Goal: Navigation & Orientation: Find specific page/section

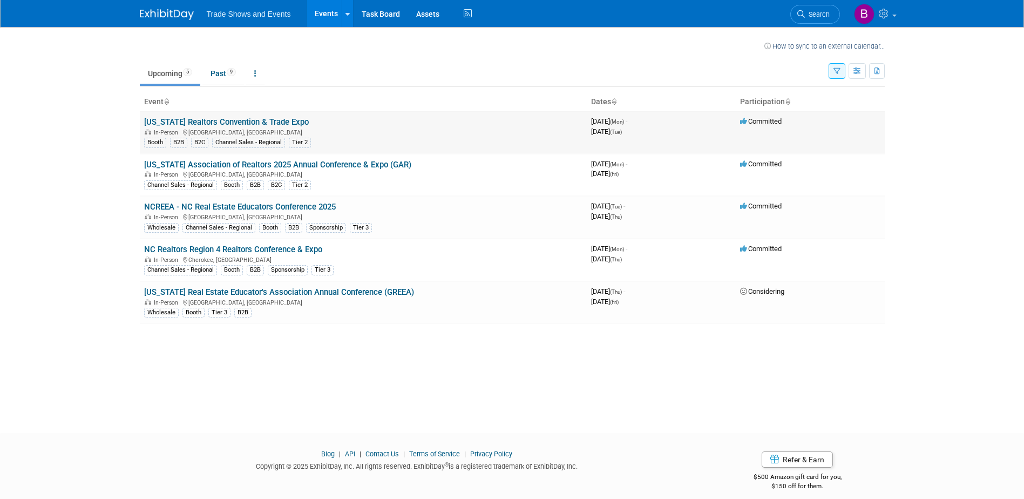
click at [217, 118] on link "[US_STATE] Realtors Convention & Trade Expo" at bounding box center [226, 122] width 165 height 10
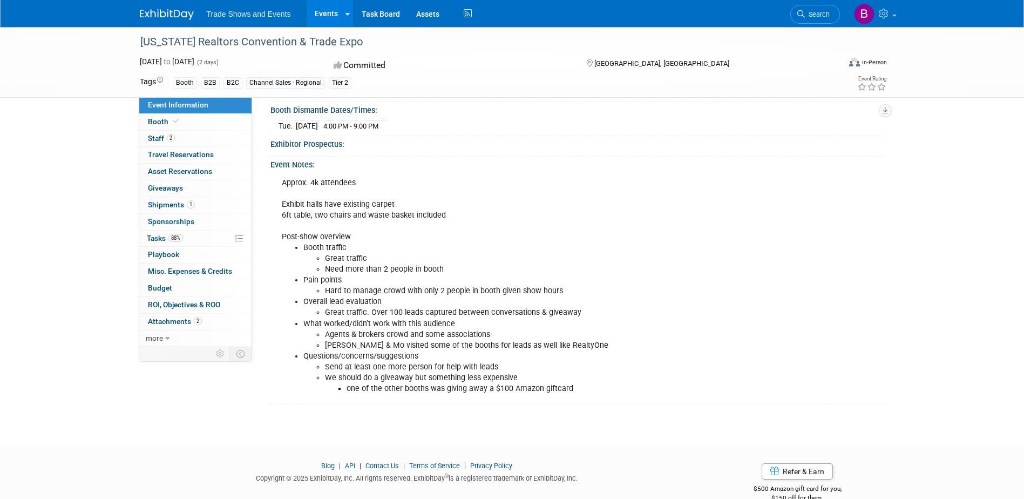
scroll to position [215, 0]
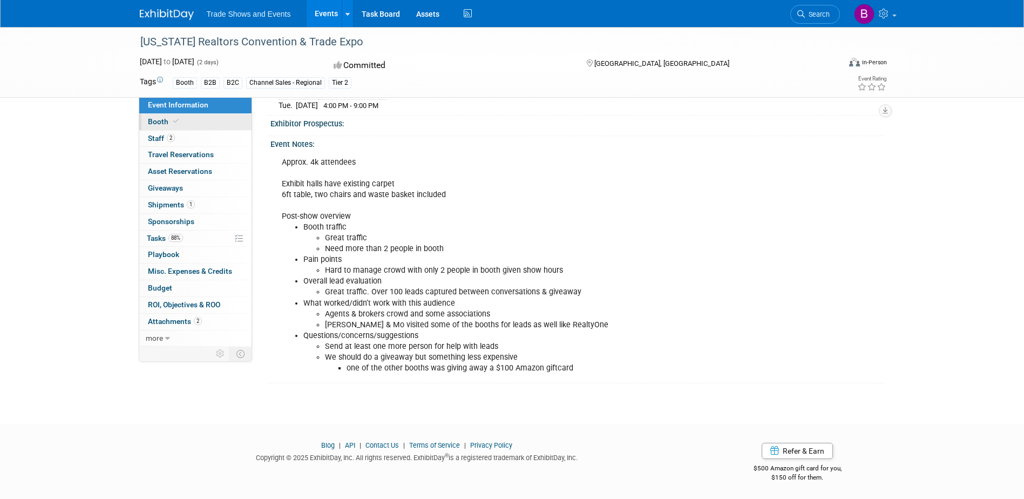
click at [152, 127] on link "Booth" at bounding box center [195, 122] width 112 height 16
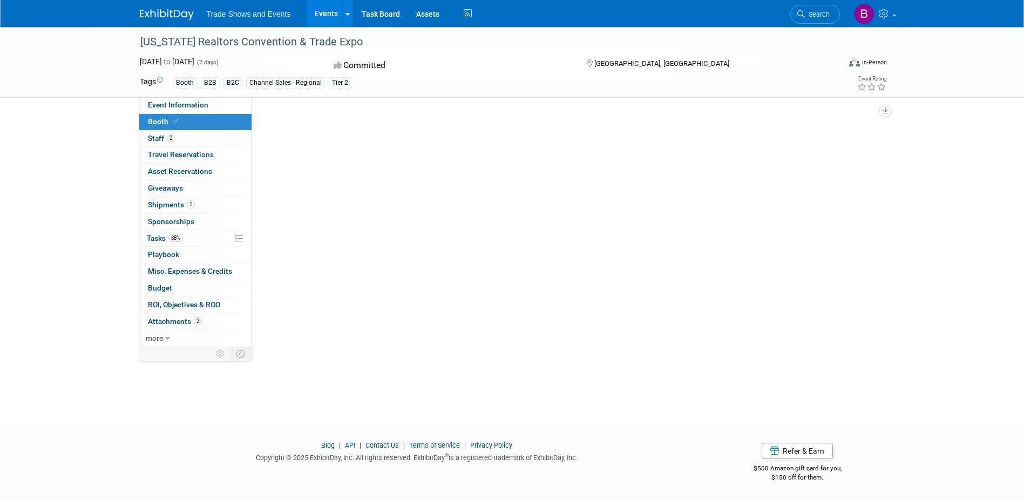
scroll to position [0, 0]
